Goal: Information Seeking & Learning: Learn about a topic

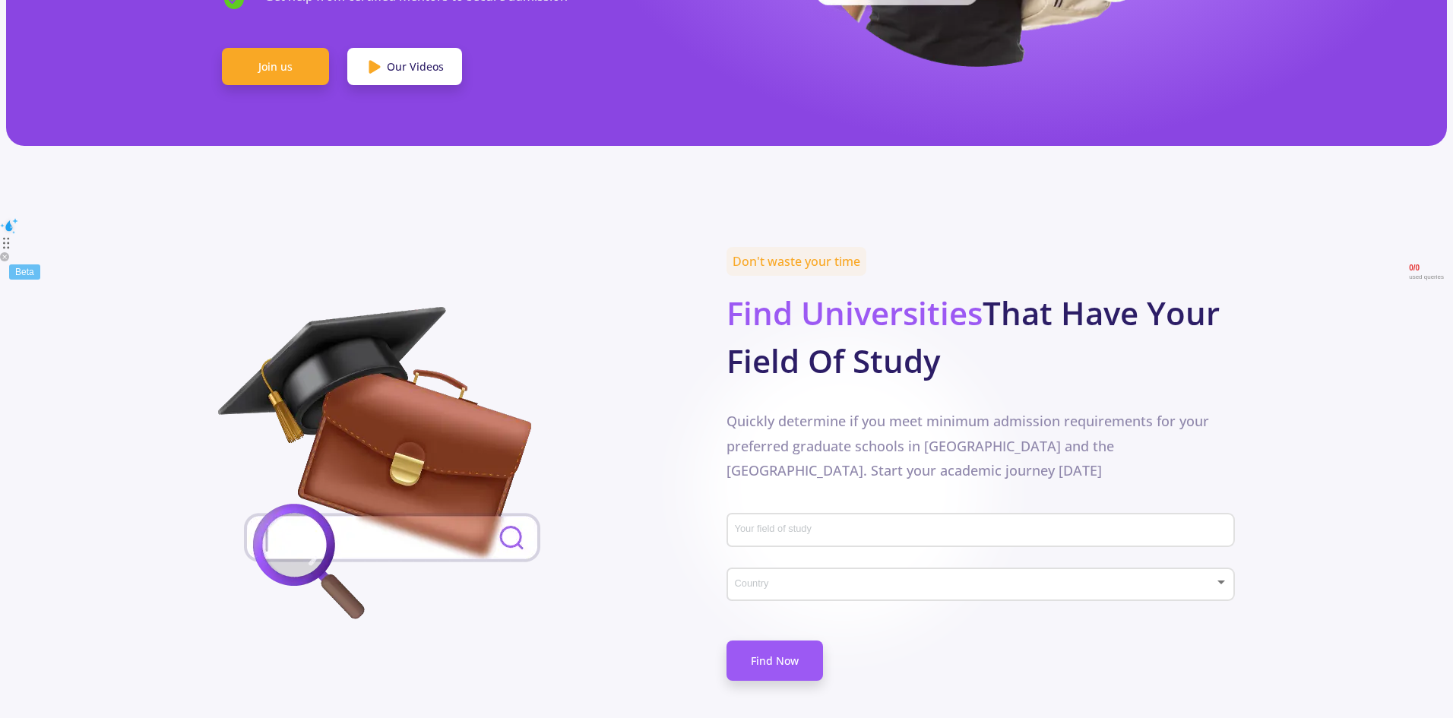
scroll to position [608, 0]
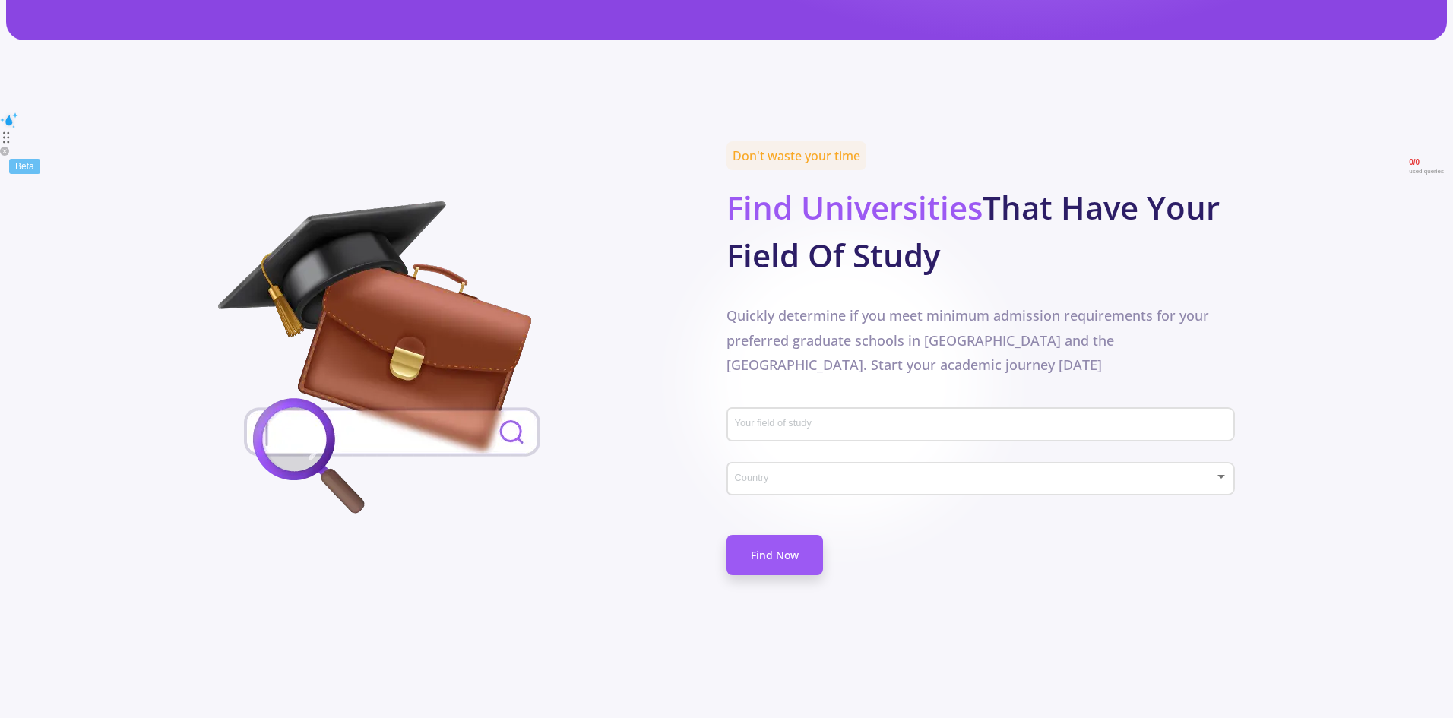
click at [822, 419] on input "Your field of study" at bounding box center [983, 426] width 498 height 14
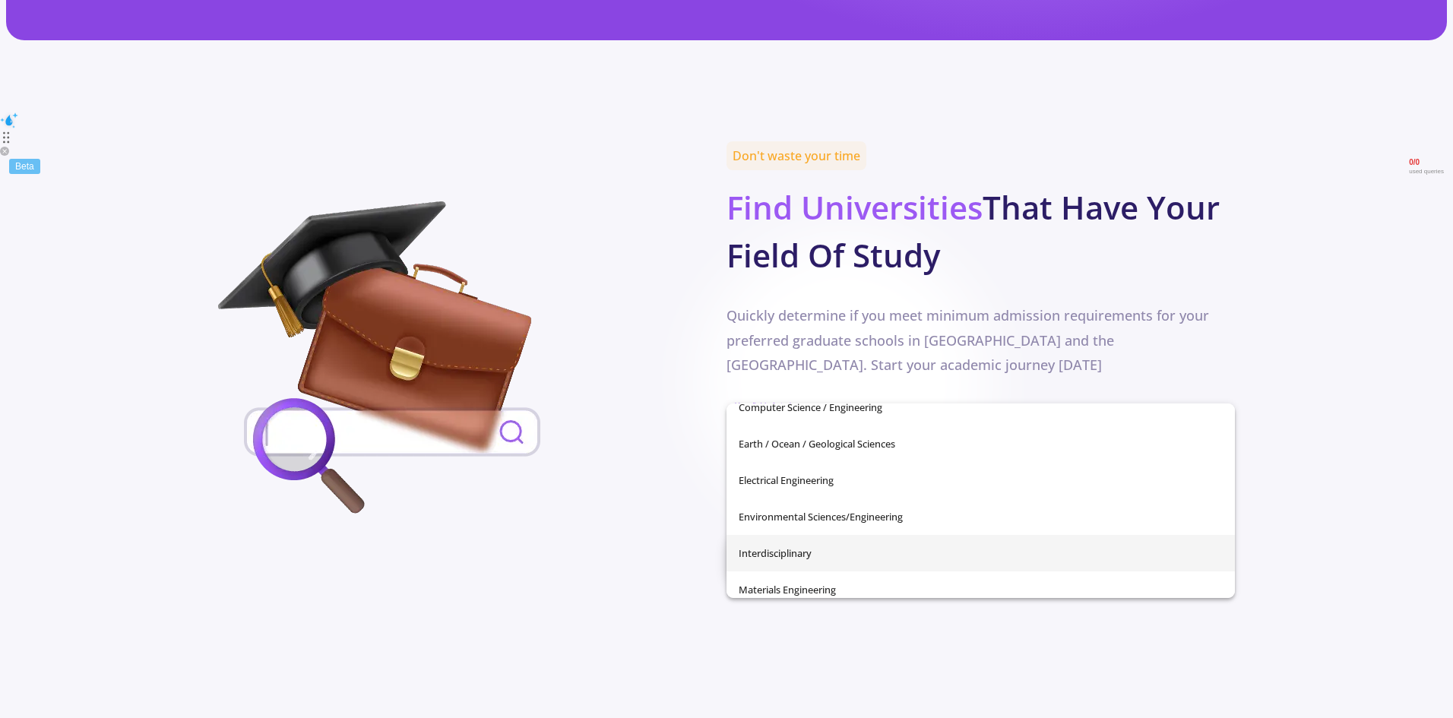
scroll to position [304, 0]
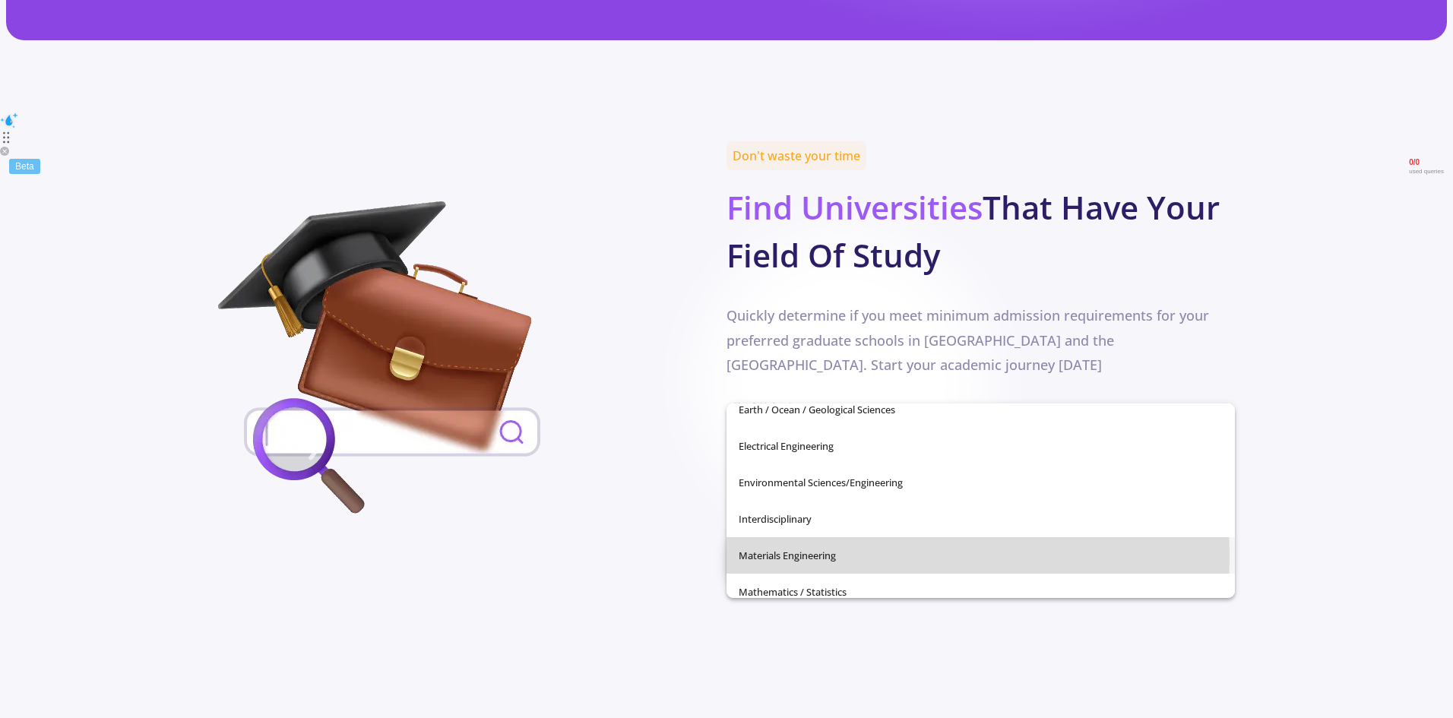
click at [813, 557] on span "Materials Engineering" at bounding box center [981, 555] width 484 height 36
type input "Materials Engineering"
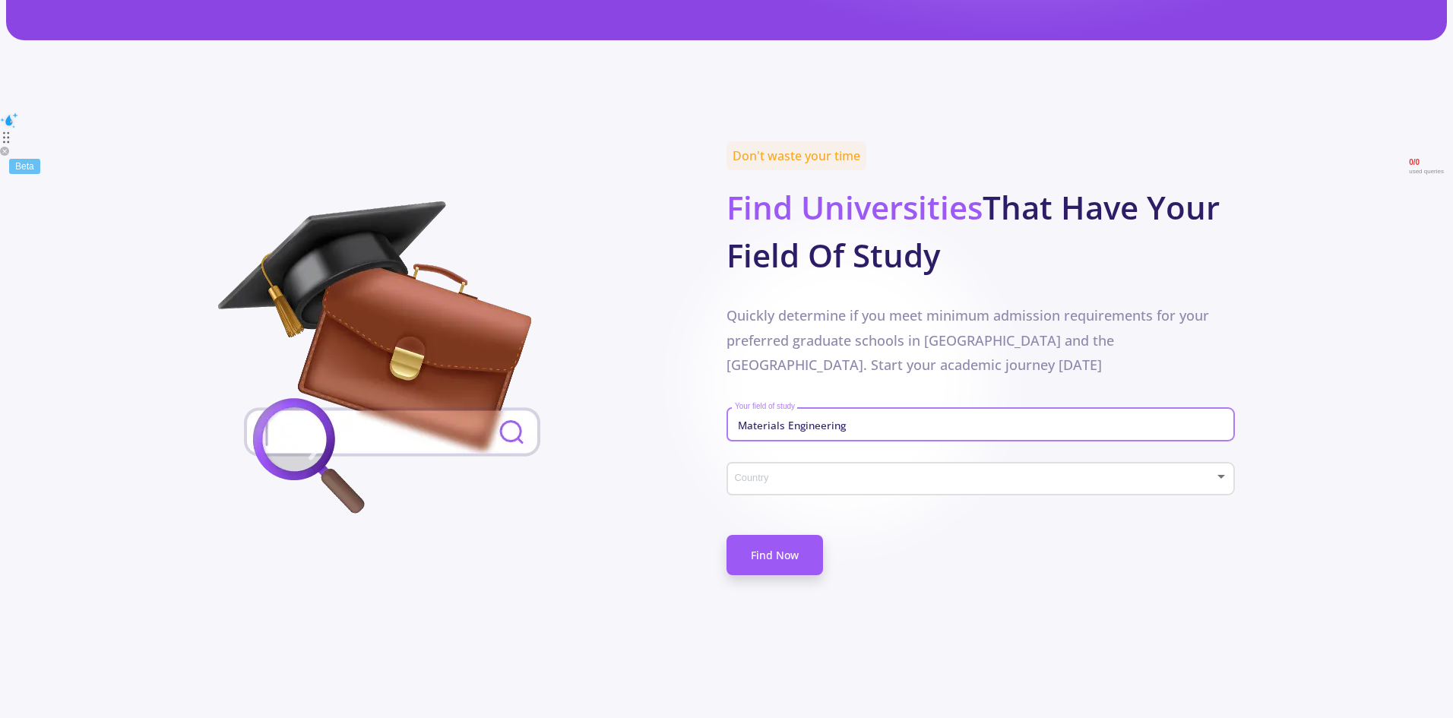
click at [811, 474] on span at bounding box center [976, 479] width 476 height 11
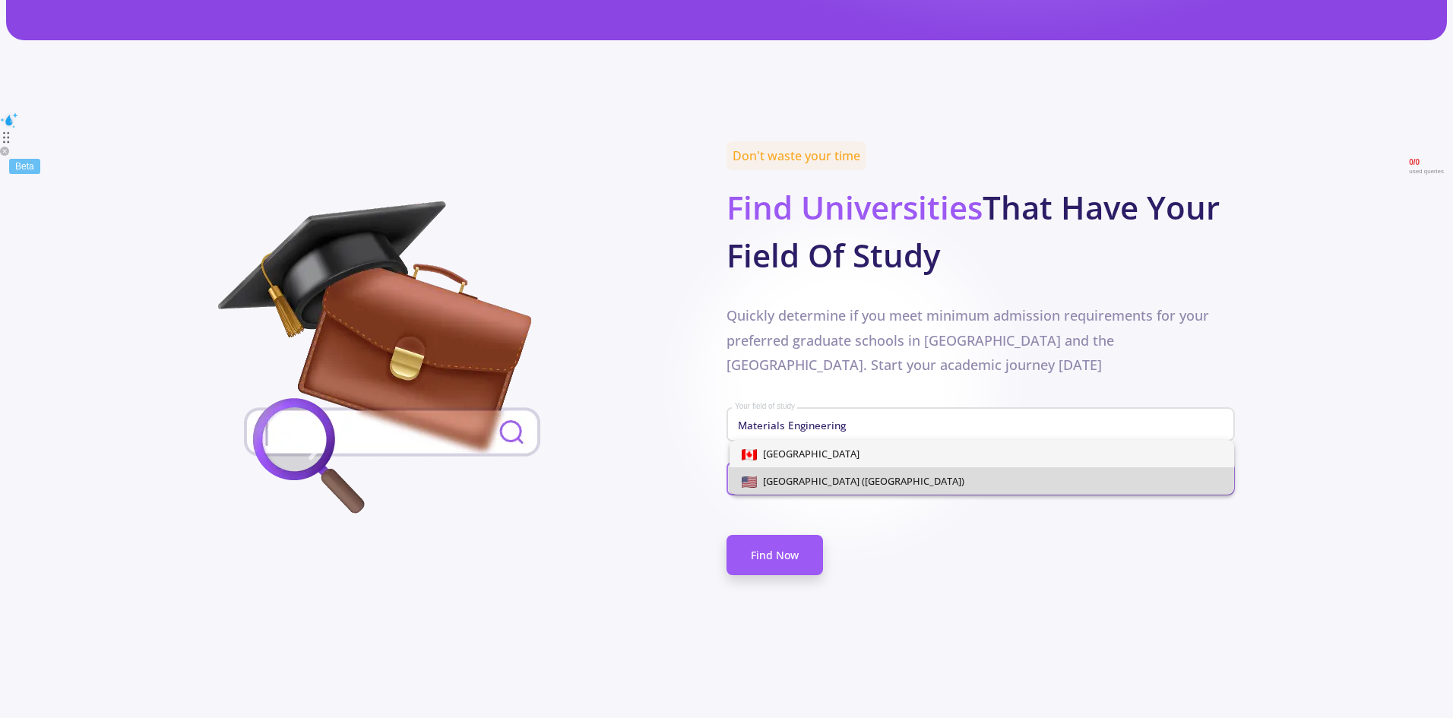
click at [819, 476] on span "[GEOGRAPHIC_DATA] ([GEOGRAPHIC_DATA])" at bounding box center [860, 481] width 207 height 14
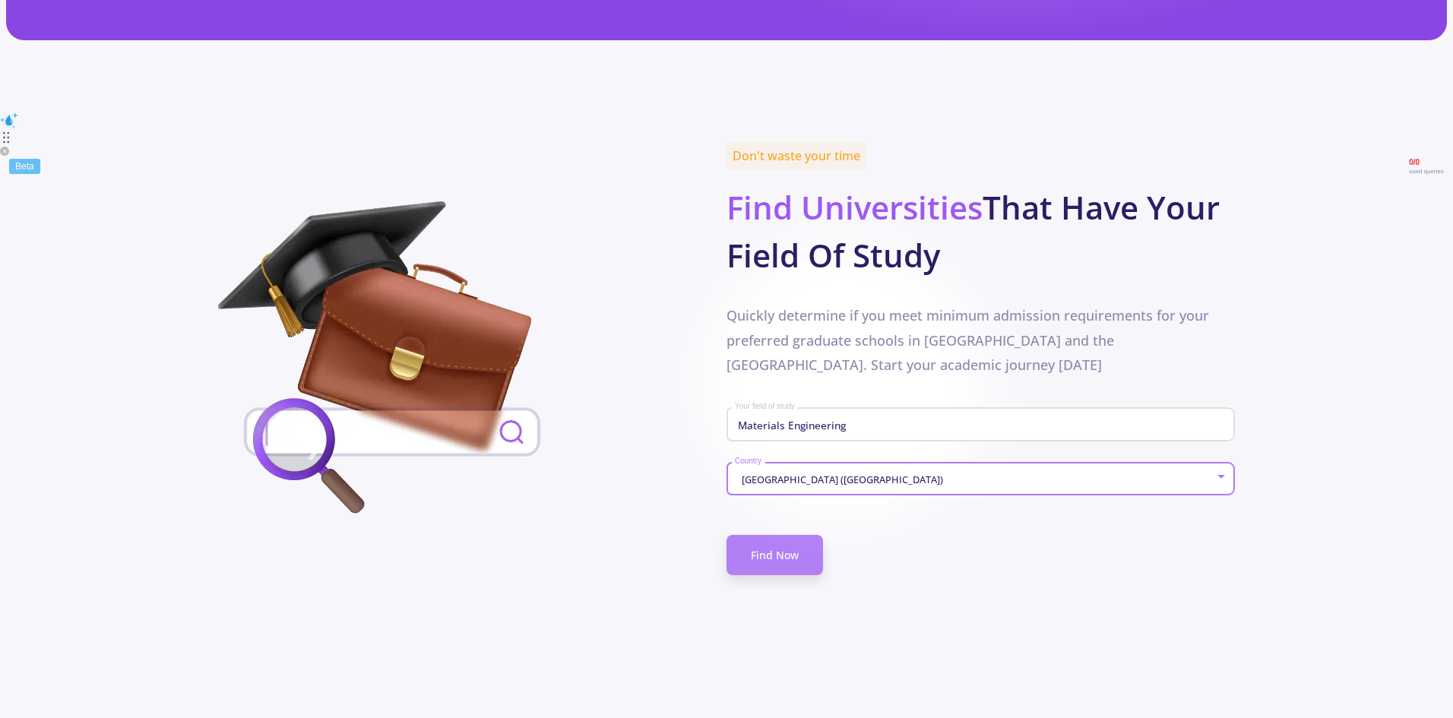
click at [770, 535] on link "Find Now" at bounding box center [774, 555] width 96 height 40
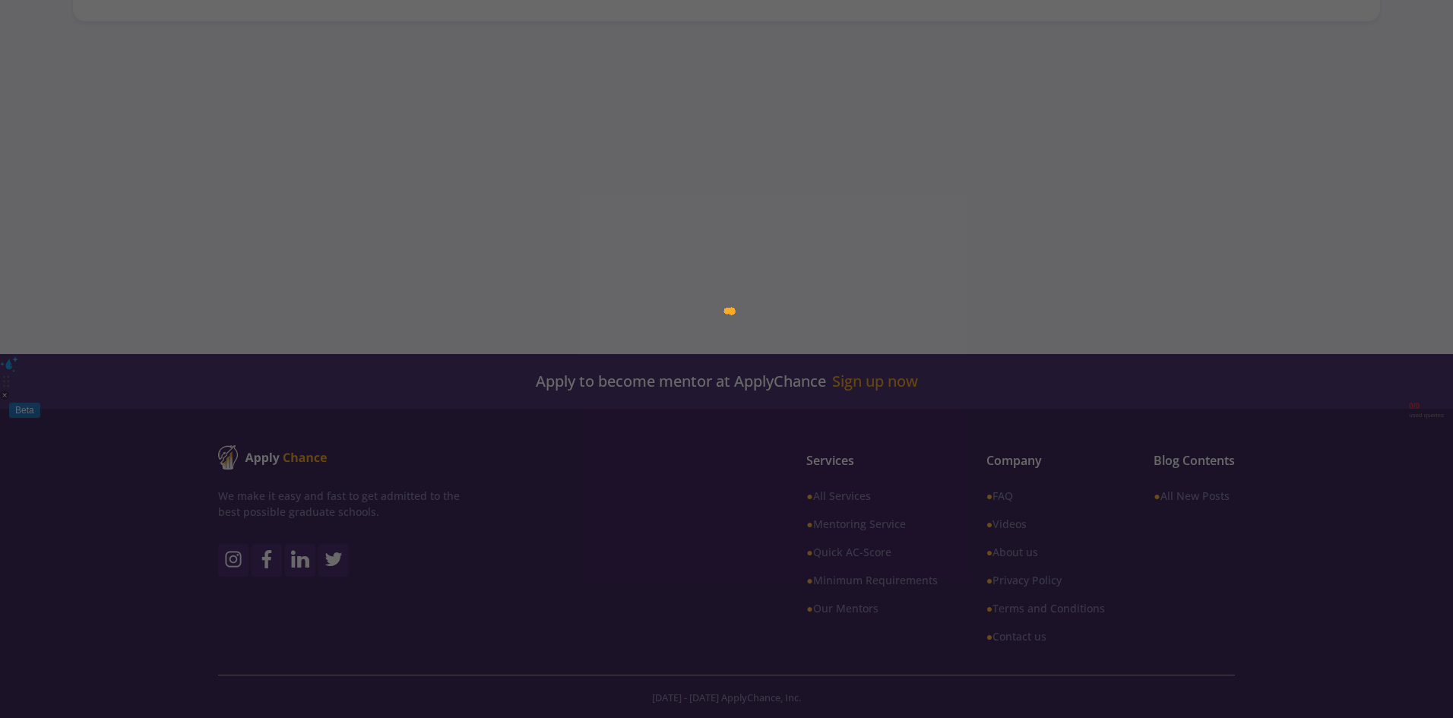
scroll to position [364, 0]
type input "Materials Engineering"
